Goal: Navigation & Orientation: Find specific page/section

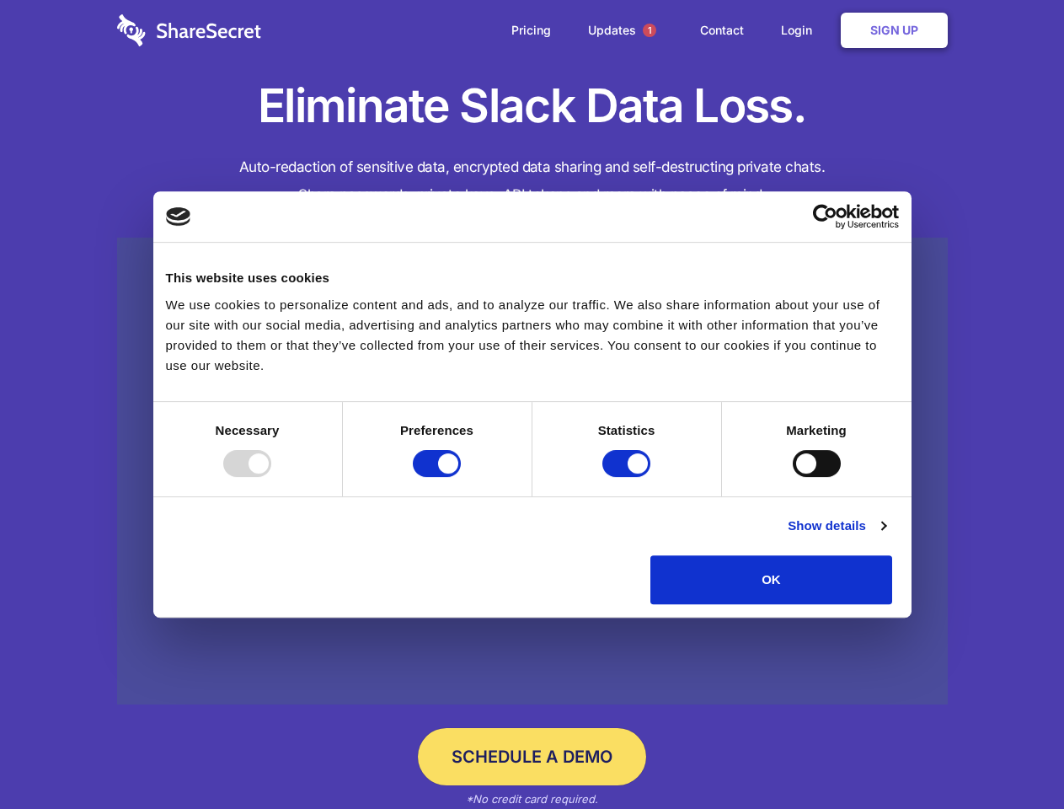
click at [271, 477] on div at bounding box center [247, 463] width 48 height 27
click at [461, 477] on input "Preferences" at bounding box center [437, 463] width 48 height 27
checkbox input "false"
click at [629, 477] on input "Statistics" at bounding box center [626, 463] width 48 height 27
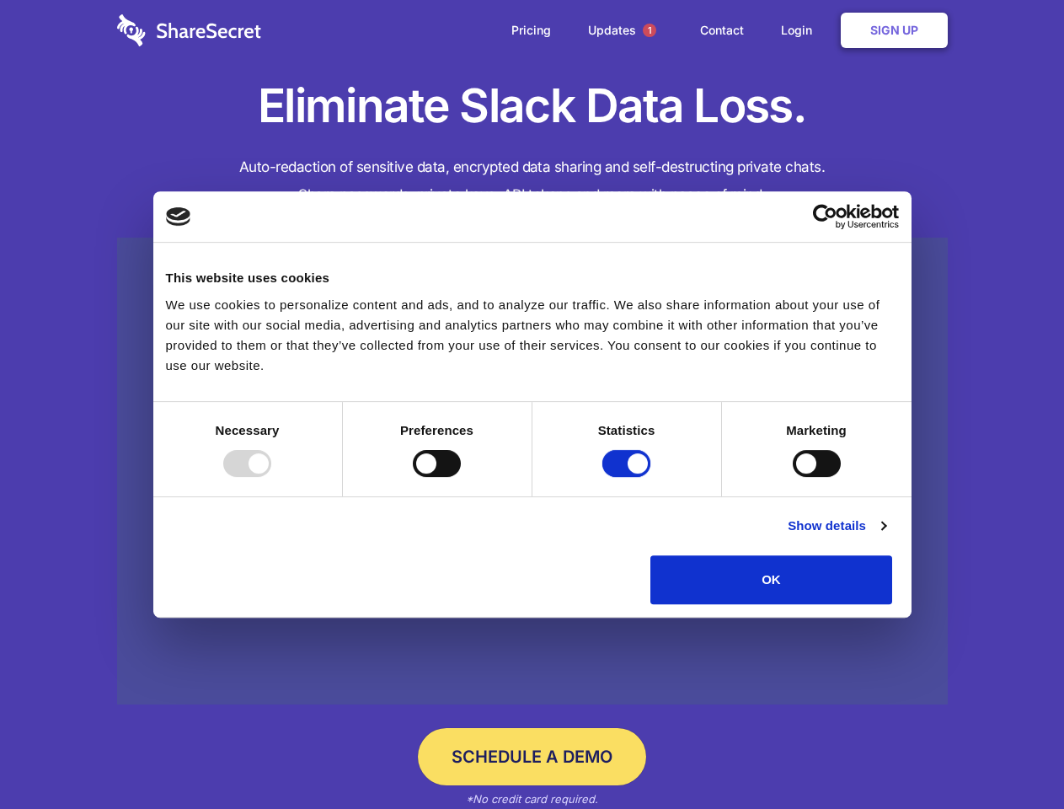
checkbox input "false"
click at [793, 477] on input "Marketing" at bounding box center [817, 463] width 48 height 27
checkbox input "true"
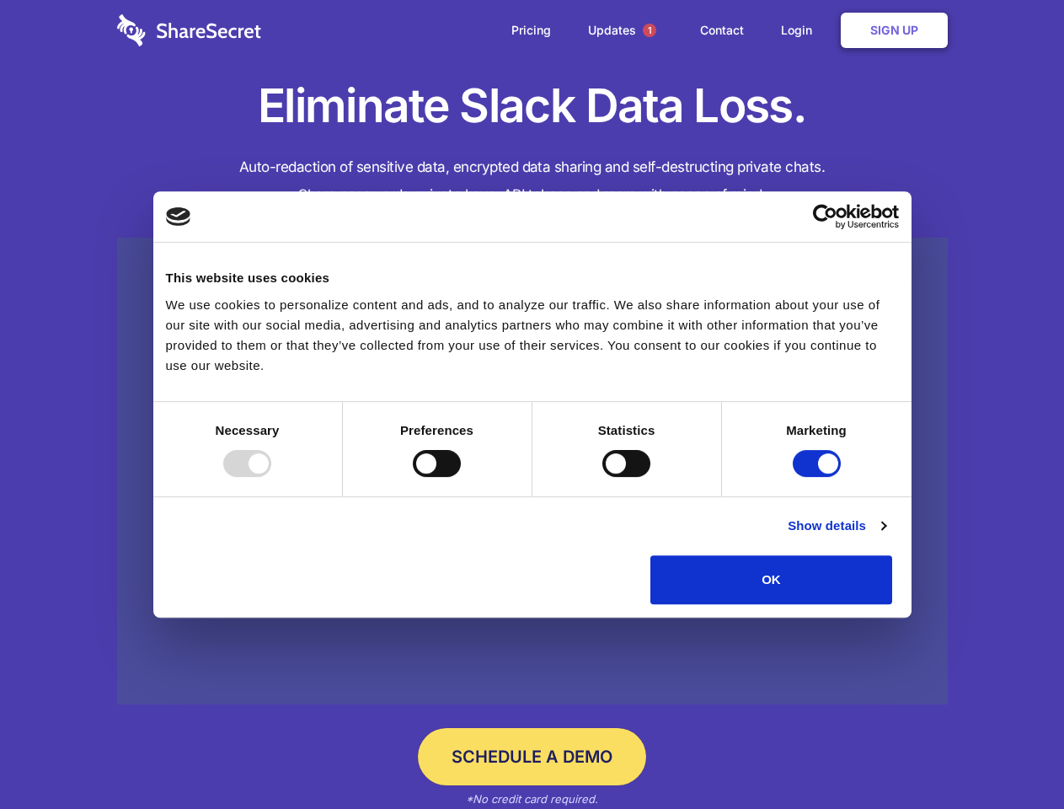
click at [886, 536] on link "Show details" at bounding box center [837, 526] width 98 height 20
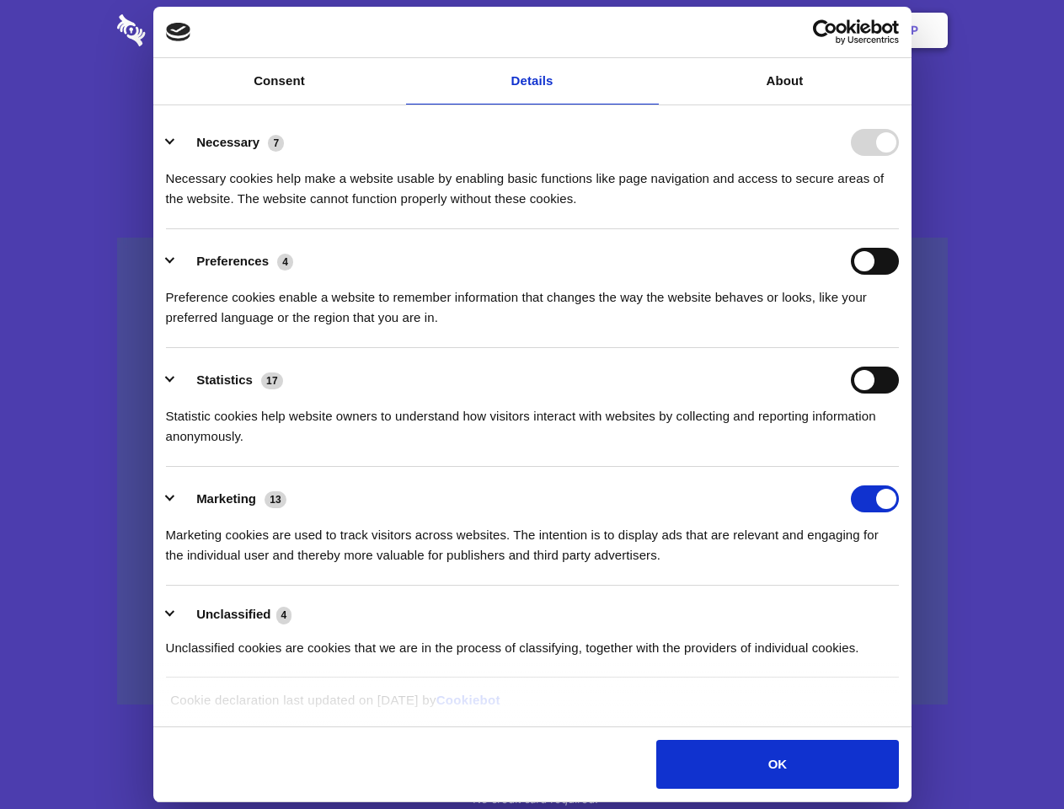
click at [899, 229] on li "Necessary 7 Necessary cookies help make a website usable by enabling basic func…" at bounding box center [532, 169] width 733 height 119
click at [649, 30] on span "1" at bounding box center [649, 30] width 27 height 27
